Goal: Find specific page/section: Find specific page/section

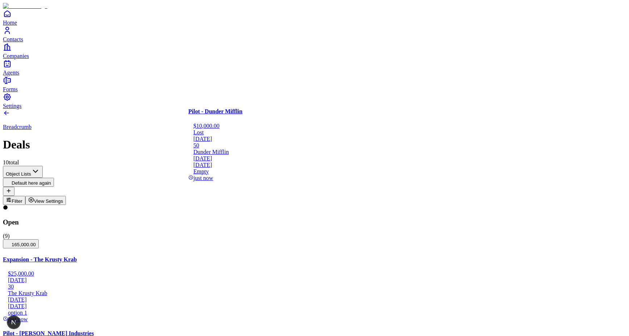
drag, startPoint x: 388, startPoint y: 126, endPoint x: 273, endPoint y: 126, distance: 115.1
drag, startPoint x: 410, startPoint y: 151, endPoint x: 310, endPoint y: 155, distance: 100.0
